Goal: Find contact information: Find contact information

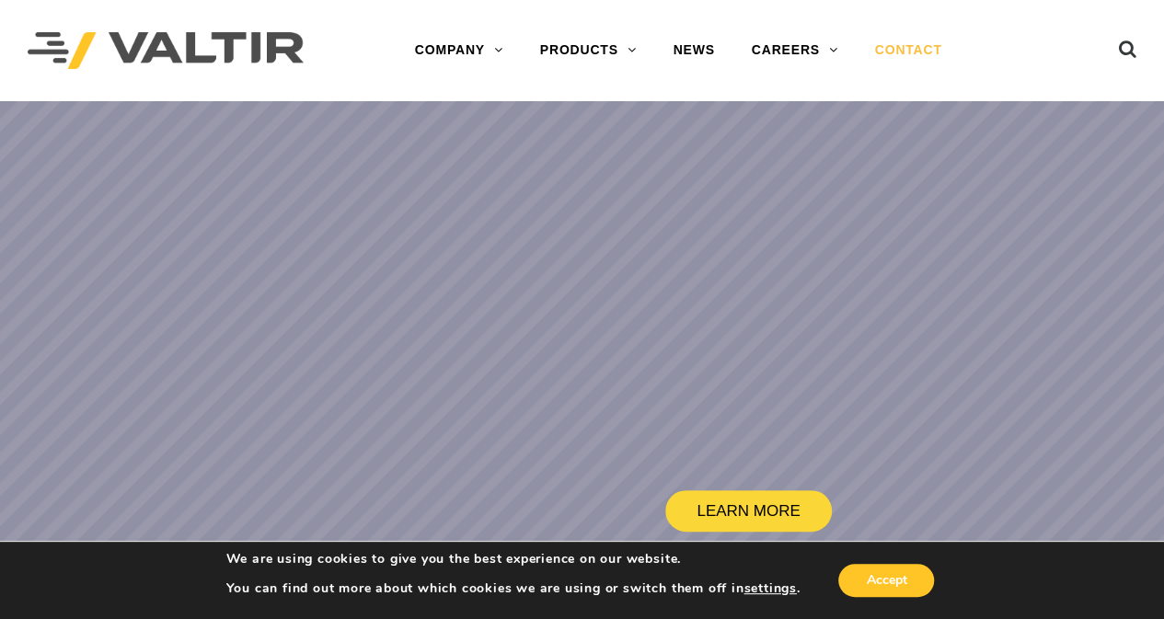
click at [883, 52] on link "CONTACT" at bounding box center [909, 50] width 104 height 37
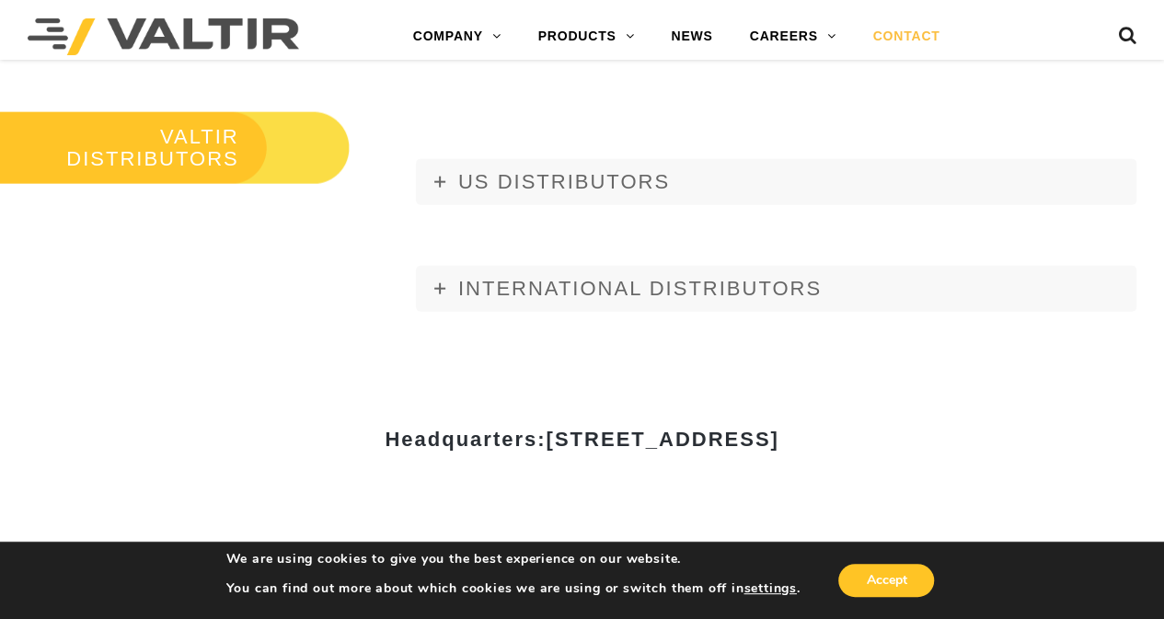
scroll to position [2025, 0]
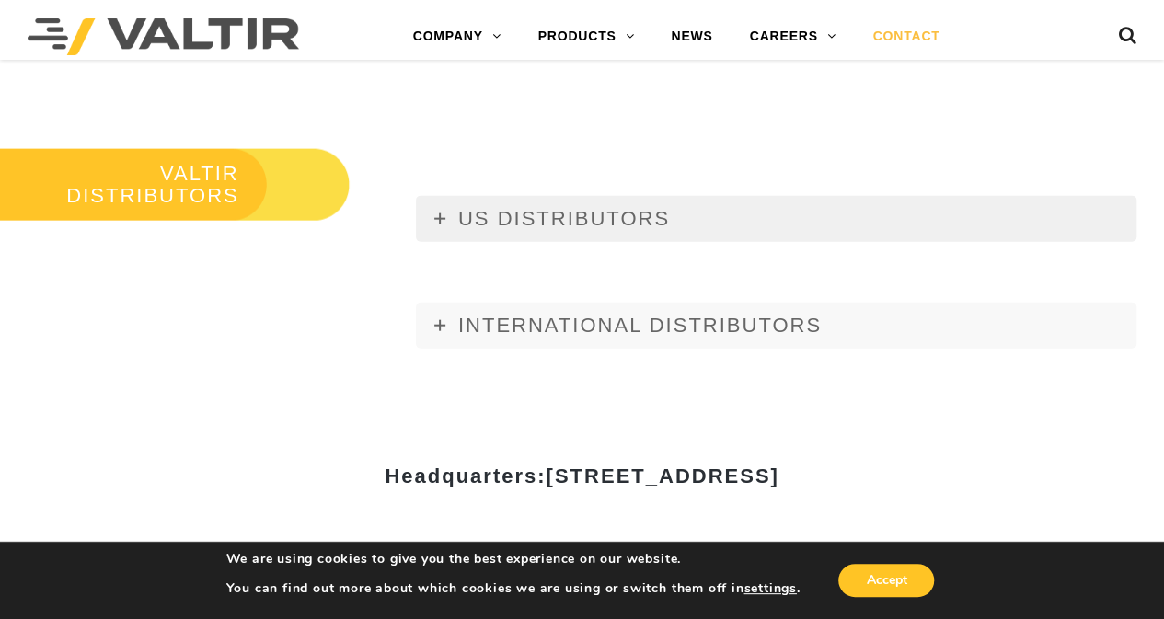
click at [433, 211] on link "US DISTRIBUTORS" at bounding box center [776, 219] width 721 height 46
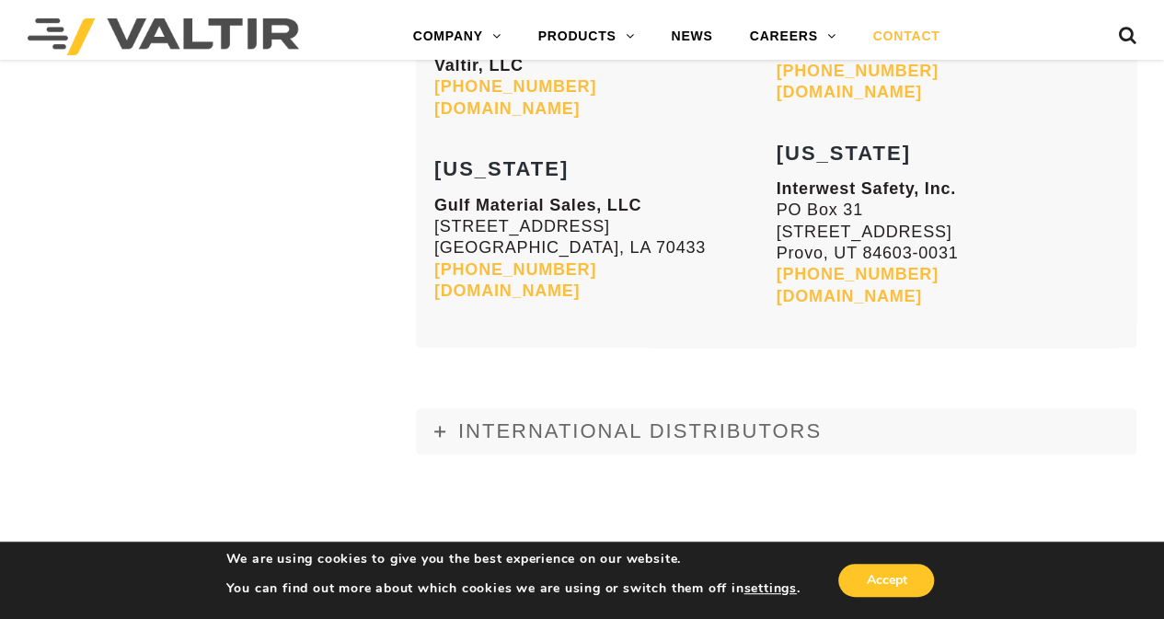
scroll to position [7674, 0]
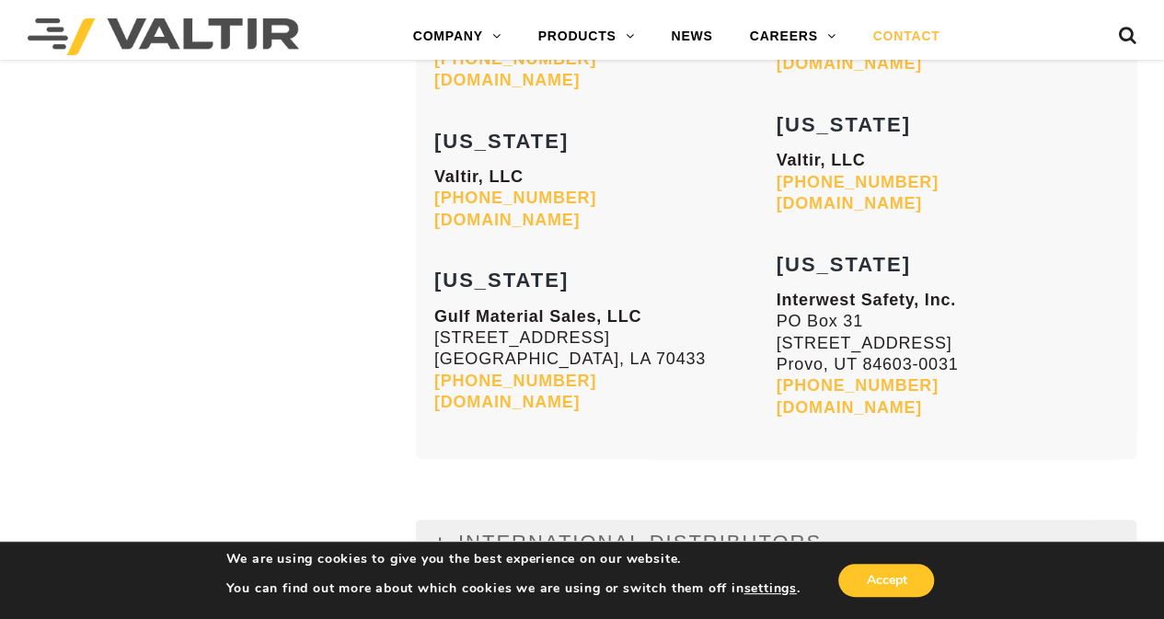
click at [458, 531] on span "INTERNATIONAL DISTRIBUTORS" at bounding box center [640, 542] width 364 height 23
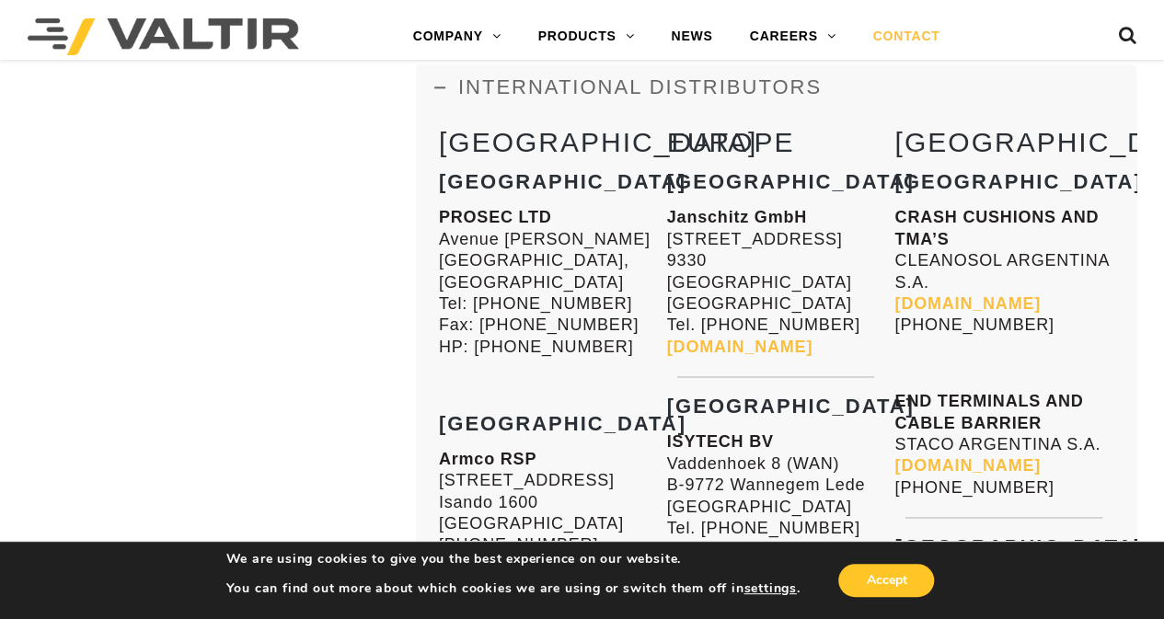
scroll to position [8134, 0]
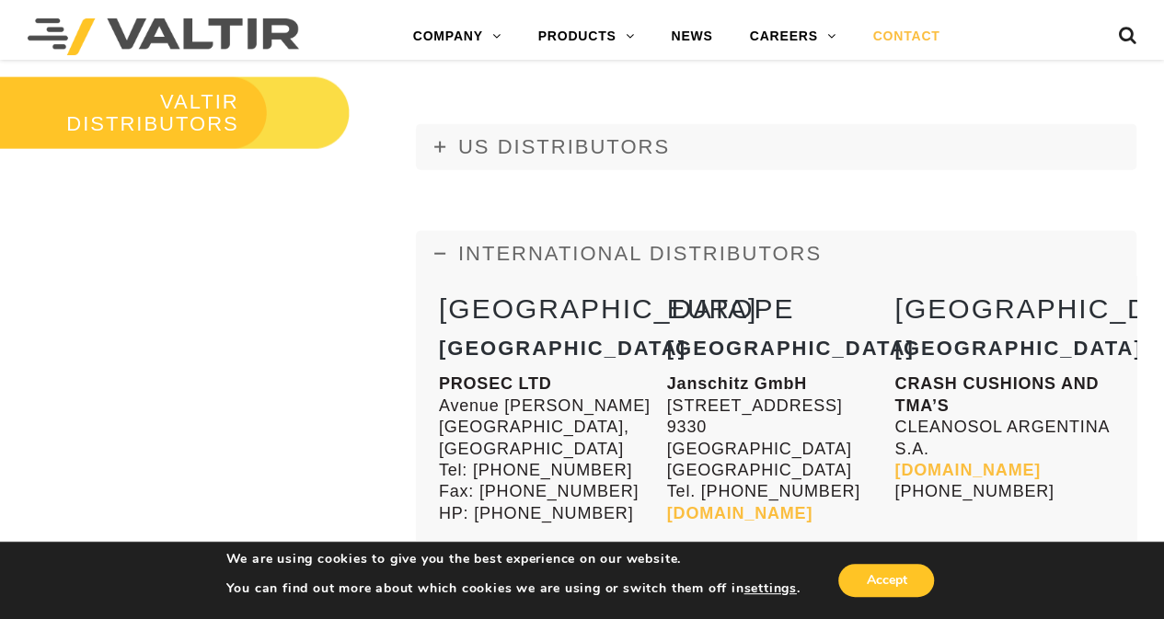
scroll to position [2025, 0]
